Goal: Check status: Check status

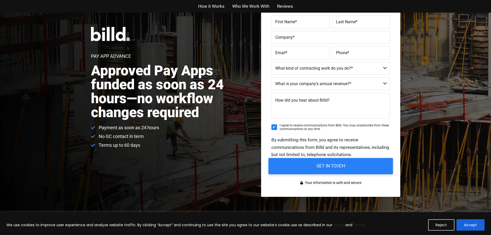
scroll to position [155, 0]
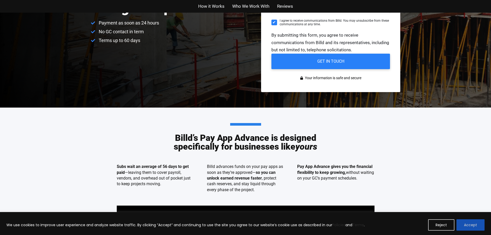
click at [468, 225] on button "Accept" at bounding box center [470, 224] width 28 height 11
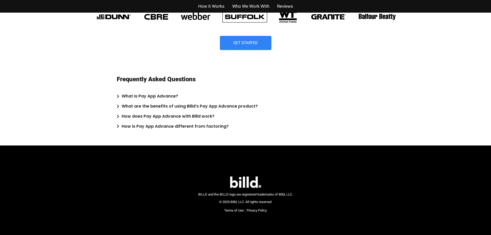
scroll to position [1339, 0]
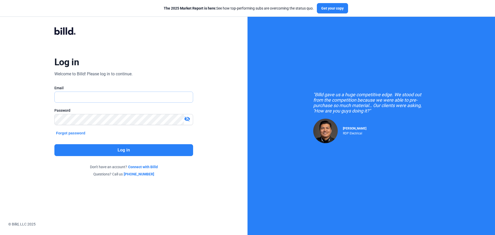
click at [70, 95] on input "text" at bounding box center [121, 97] width 132 height 11
type input "[PERSON_NAME][EMAIL_ADDRESS][DOMAIN_NAME]"
click at [171, 154] on button "Log in" at bounding box center [123, 150] width 139 height 12
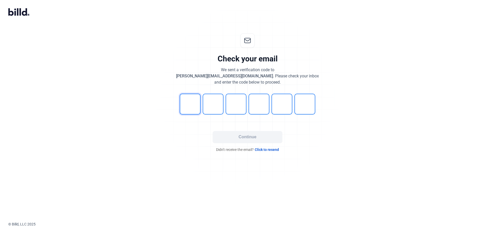
click at [200, 104] on input "tel" at bounding box center [190, 104] width 21 height 21
type input "2"
type input "7"
type input "0"
type input "6"
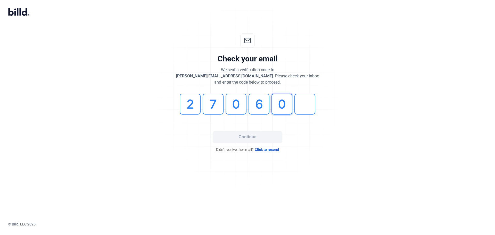
type input "0"
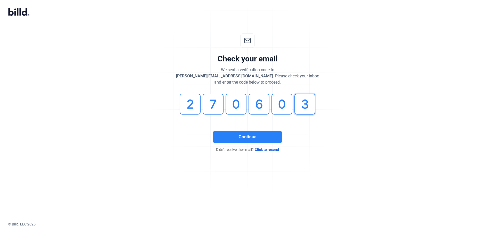
type input "3"
click at [263, 138] on button "Continue" at bounding box center [248, 137] width 70 height 12
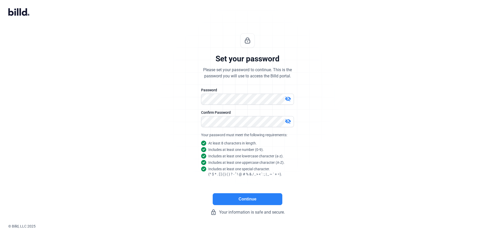
click at [268, 204] on button "Continue" at bounding box center [248, 199] width 70 height 12
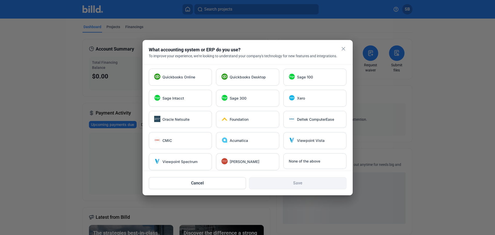
click at [341, 50] on mat-icon "close" at bounding box center [343, 49] width 6 height 6
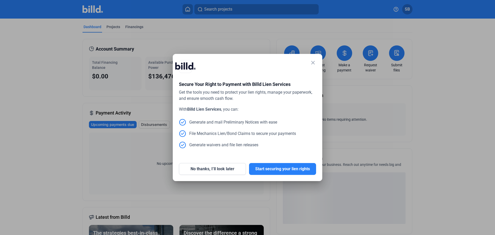
click at [314, 63] on mat-icon "close" at bounding box center [313, 63] width 6 height 6
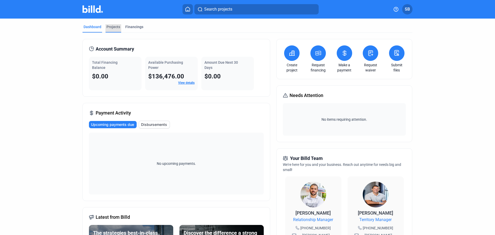
click at [114, 26] on div "Projects" at bounding box center [113, 26] width 14 height 5
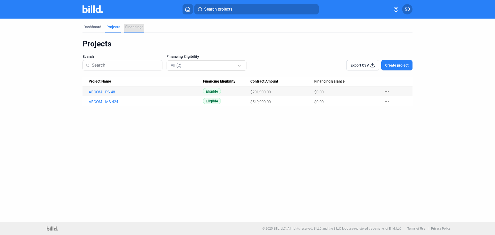
click at [132, 29] on div "Financings" at bounding box center [134, 26] width 18 height 5
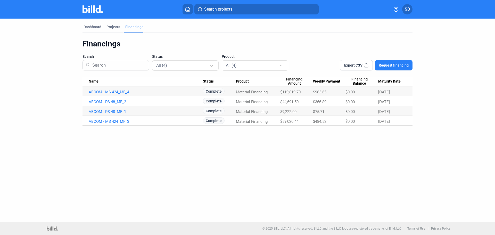
click at [121, 92] on link "AECOM - MS 424_MF_4" at bounding box center [146, 92] width 114 height 5
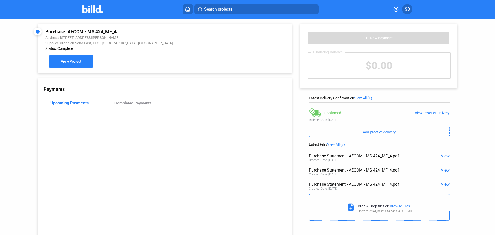
click at [77, 63] on span "View Project" at bounding box center [71, 62] width 21 height 4
click at [445, 156] on span "View" at bounding box center [445, 155] width 9 height 5
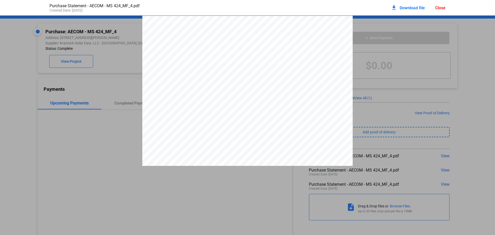
click at [254, 132] on div "{00918411.v1 } 1 PURCHASE STATEMENT This PURCHASE STATEMENT is being executed a…" at bounding box center [247, 152] width 210 height 272
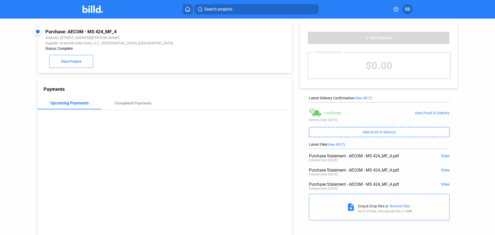
click at [442, 186] on span "View" at bounding box center [445, 184] width 9 height 5
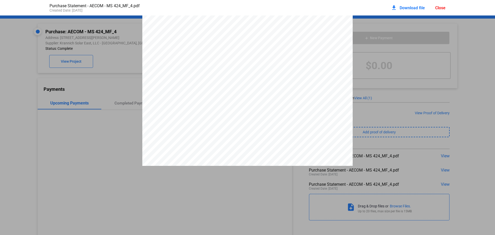
scroll to position [26, 0]
click at [203, 197] on pdf-viewer "{00918411.v1 } 1 PURCHASE STATEMENT This PURCHASE STATEMENT is being executed a…" at bounding box center [247, 109] width 495 height 188
